Goal: Task Accomplishment & Management: Manage account settings

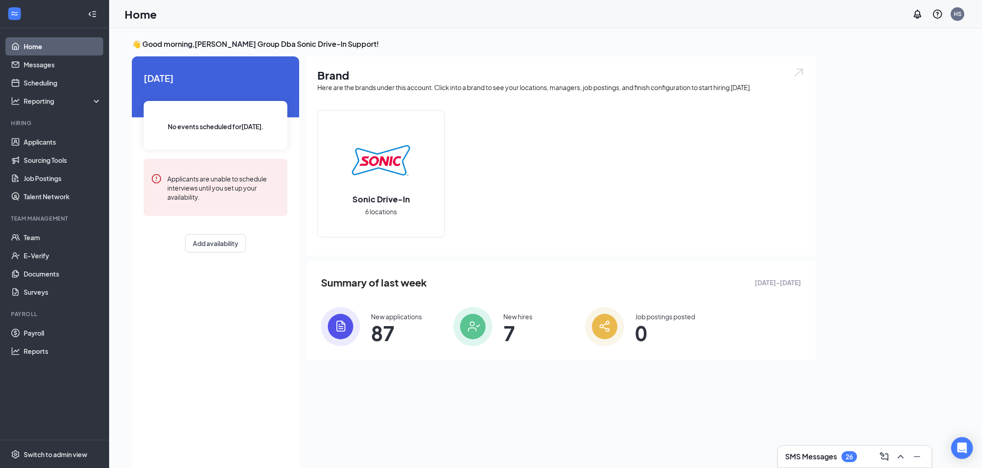
scroll to position [19, 0]
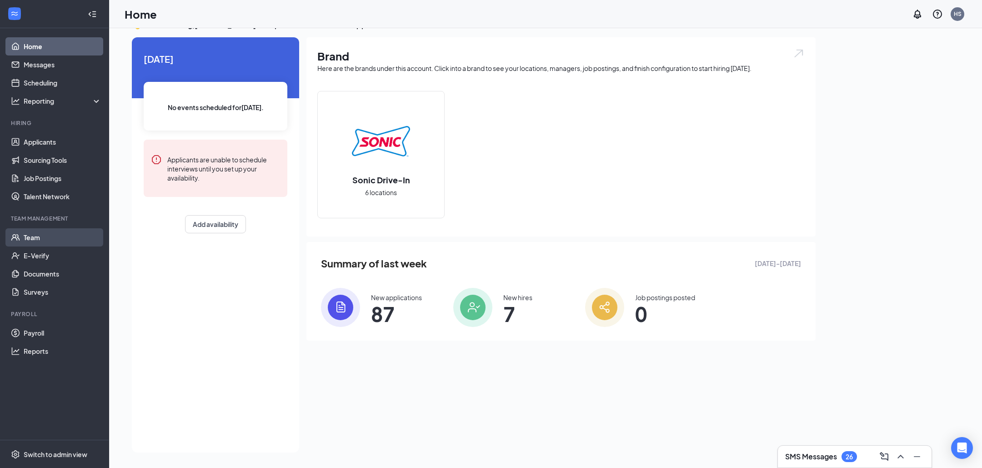
click at [50, 235] on link "Team" at bounding box center [63, 237] width 78 height 18
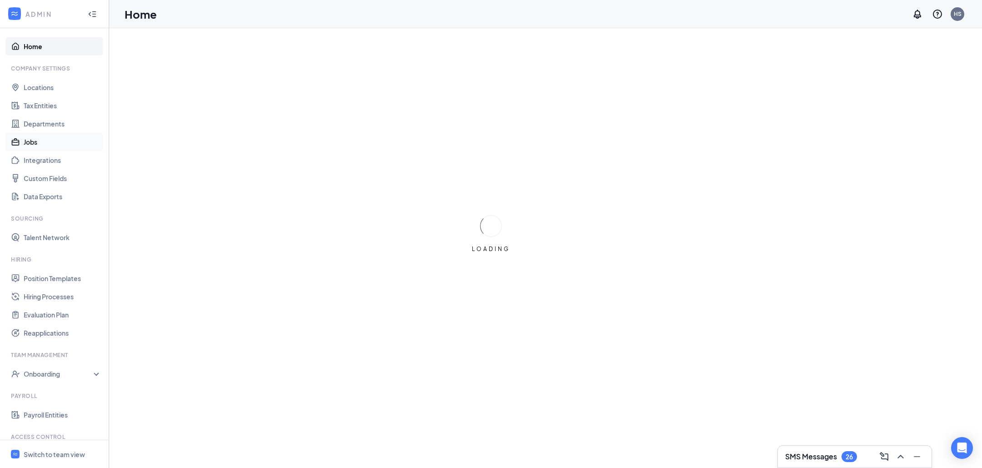
scroll to position [46, 0]
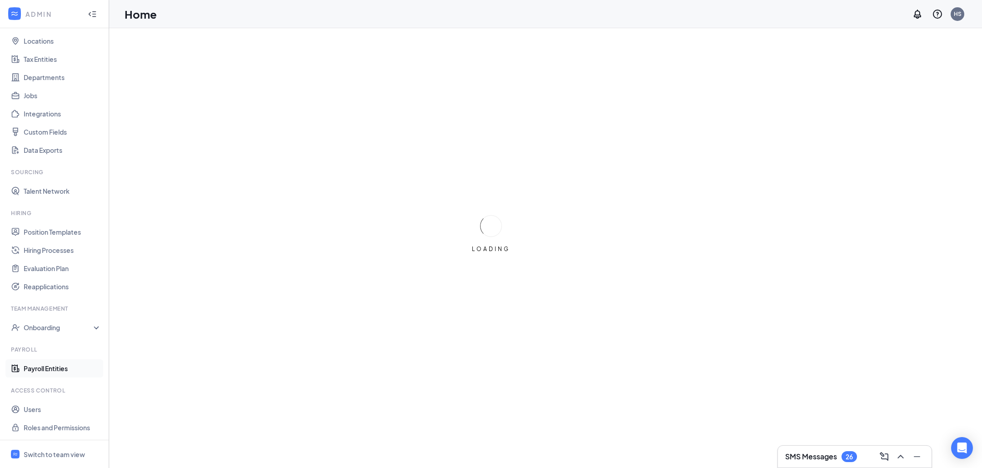
click at [53, 364] on link "Payroll Entities" at bounding box center [63, 368] width 78 height 18
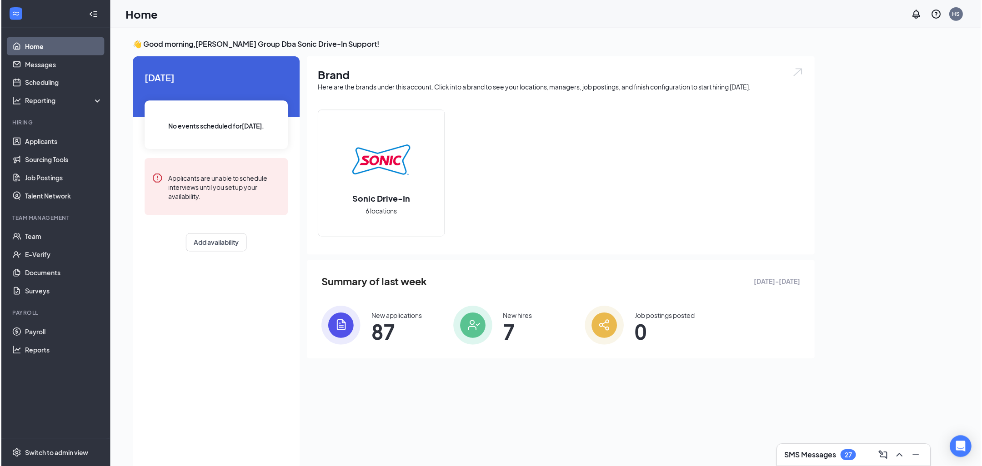
scroll to position [19, 0]
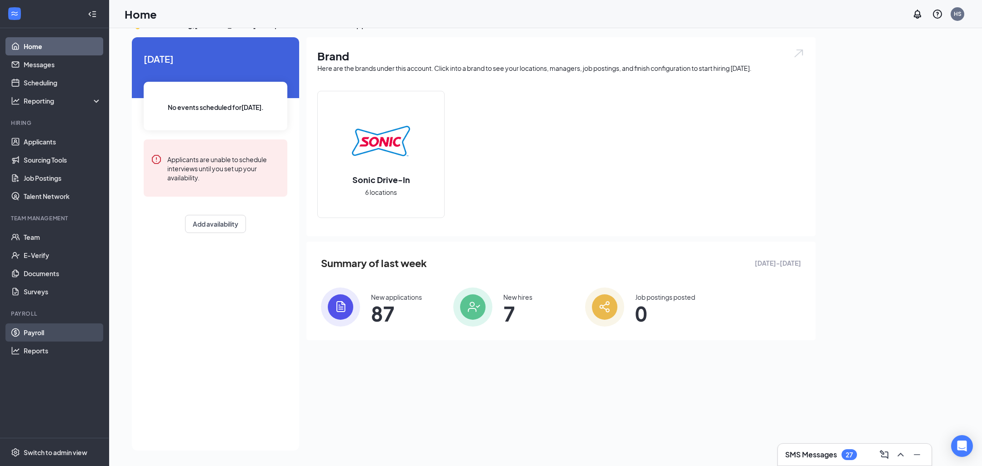
click at [58, 329] on link "Payroll" at bounding box center [63, 333] width 78 height 18
